Goal: Task Accomplishment & Management: Manage account settings

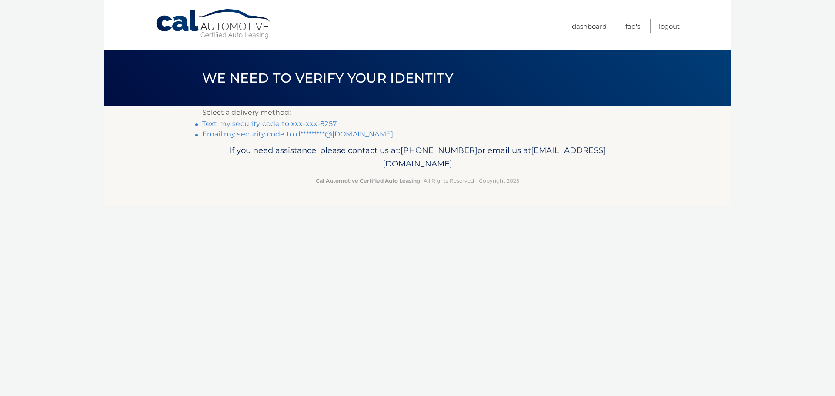
click at [289, 122] on link "Text my security code to xxx-xxx-8257" at bounding box center [269, 124] width 134 height 8
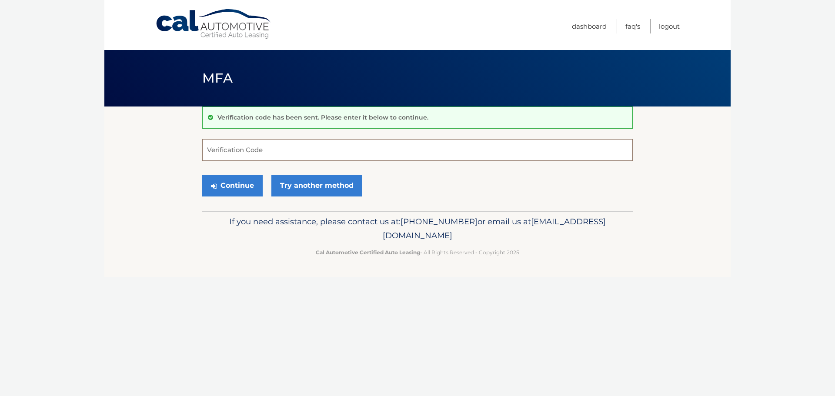
click at [247, 156] on input "Verification Code" at bounding box center [417, 150] width 431 height 22
type input "118622"
click at [235, 192] on button "Continue" at bounding box center [232, 186] width 60 height 22
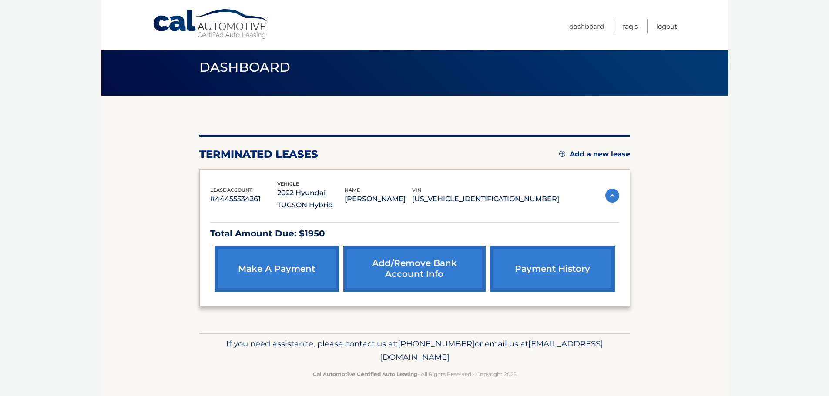
scroll to position [14, 0]
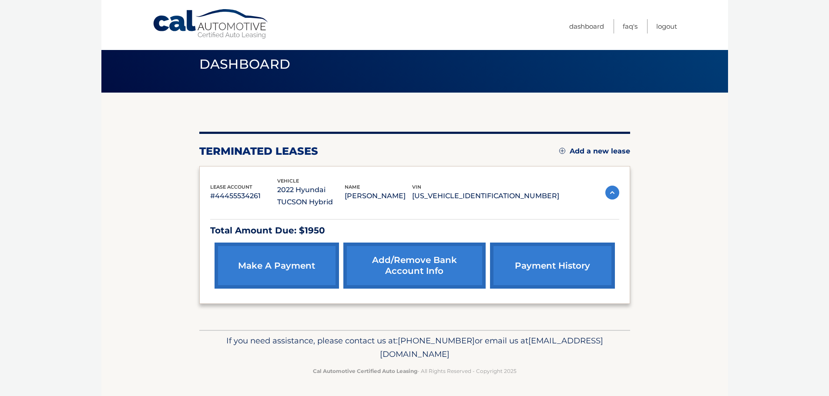
click at [294, 264] on link "make a payment" at bounding box center [276, 266] width 124 height 46
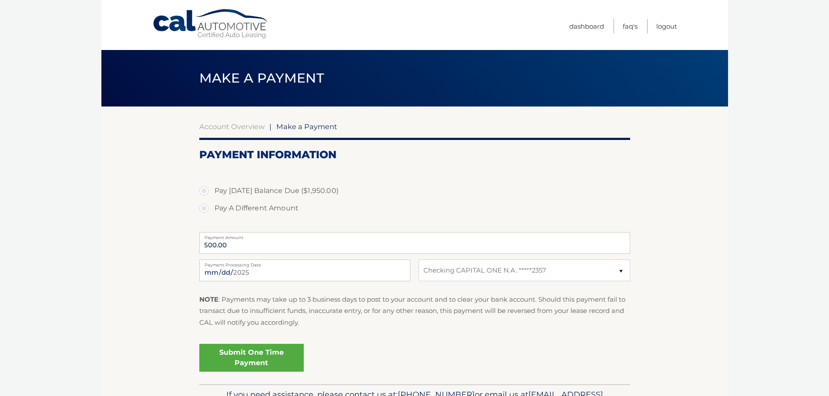
select select "ZWQ0YmY4NmYtM2JkOC00ZmMxLTk3NWQtYTQ0MGVmZDJmZDIz"
click at [582, 25] on link "Dashboard" at bounding box center [586, 26] width 35 height 14
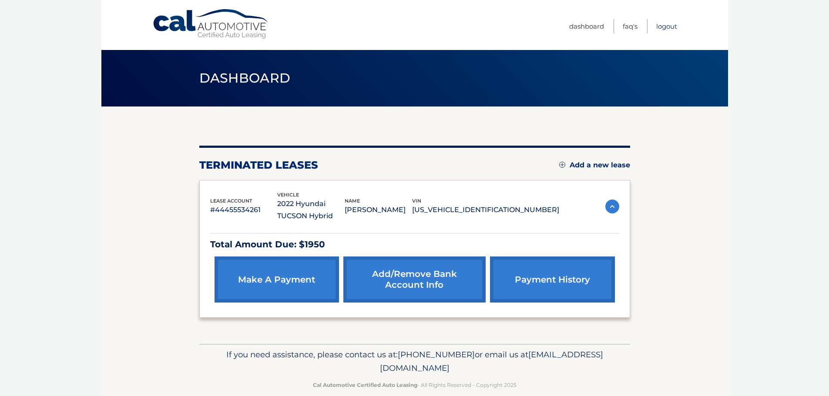
click at [670, 23] on link "Logout" at bounding box center [666, 26] width 21 height 14
